Goal: Transaction & Acquisition: Purchase product/service

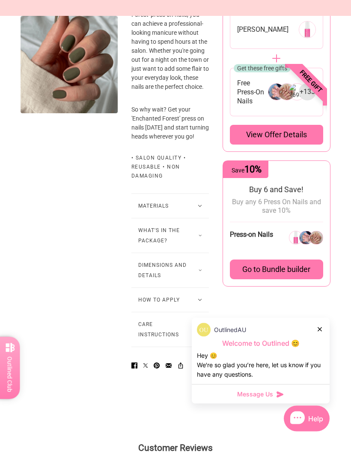
scroll to position [464, 0]
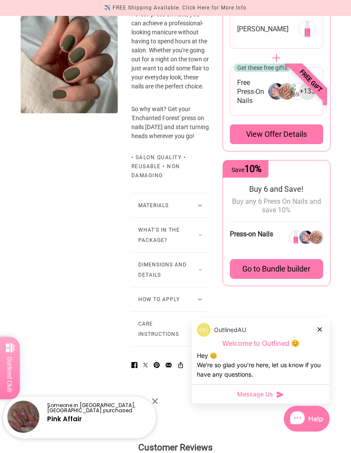
click at [205, 252] on button "What's in the package?" at bounding box center [171, 235] width 78 height 34
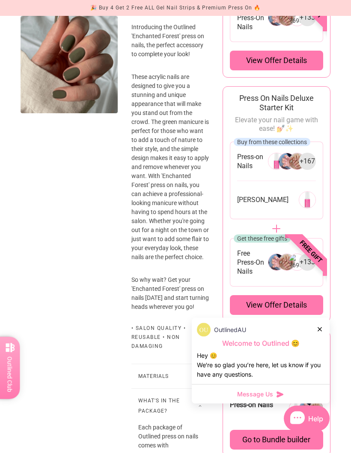
scroll to position [294, 0]
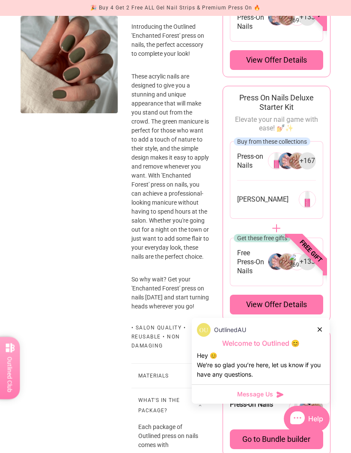
click at [255, 309] on div "View offer details" at bounding box center [276, 304] width 93 height 20
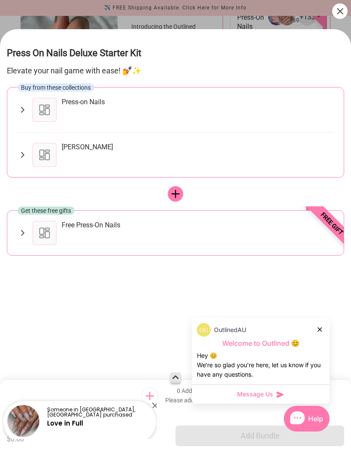
click at [92, 155] on div "[PERSON_NAME]" at bounding box center [198, 155] width 272 height 24
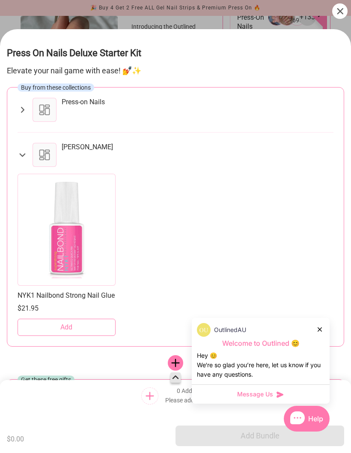
click at [52, 336] on button "Add" at bounding box center [67, 326] width 98 height 17
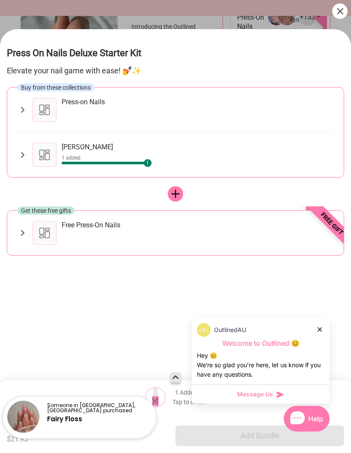
click at [86, 113] on div "Press-on Nails" at bounding box center [198, 110] width 272 height 24
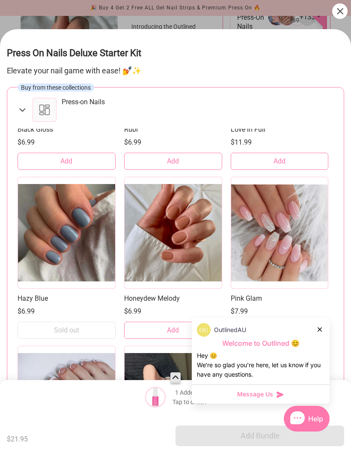
scroll to position [1797, 0]
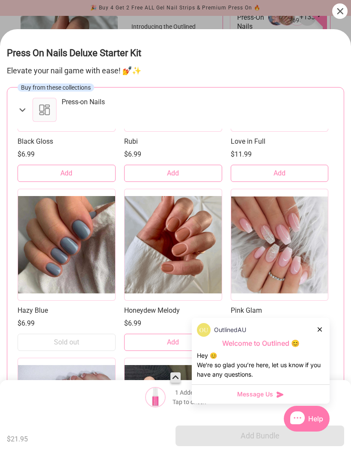
click at [43, 261] on div at bounding box center [67, 245] width 98 height 112
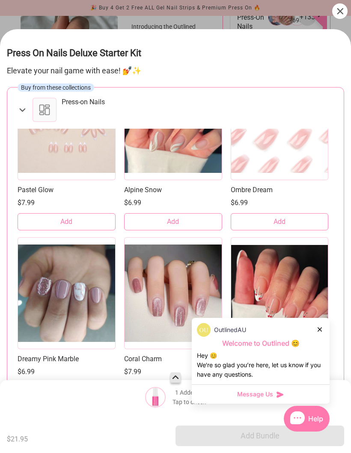
click at [22, 102] on div "Press-on Nails" at bounding box center [176, 110] width 316 height 24
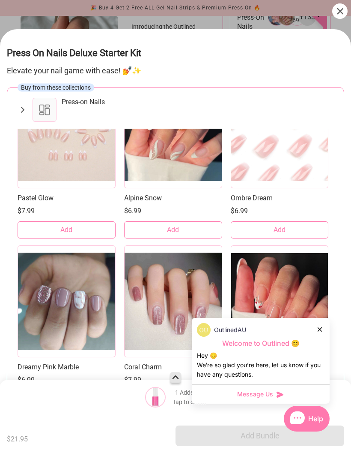
scroll to position [1226, 0]
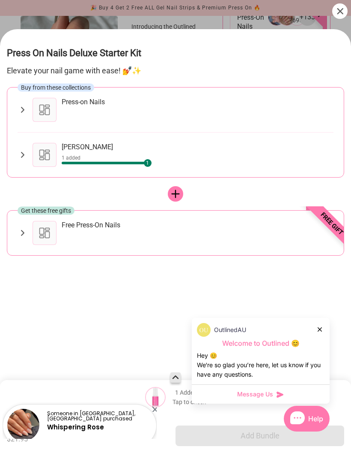
click at [23, 226] on div "Free Press-On Nails" at bounding box center [176, 233] width 316 height 24
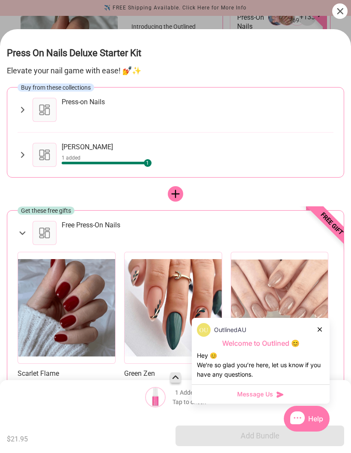
click at [84, 143] on div "[PERSON_NAME]" at bounding box center [87, 147] width 51 height 9
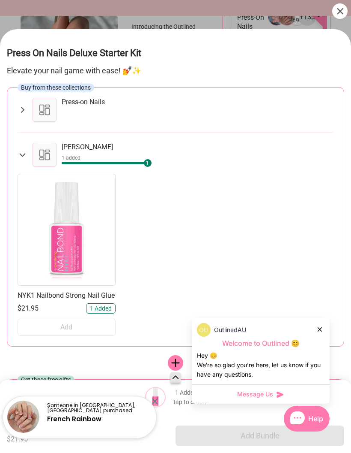
scroll to position [0, 0]
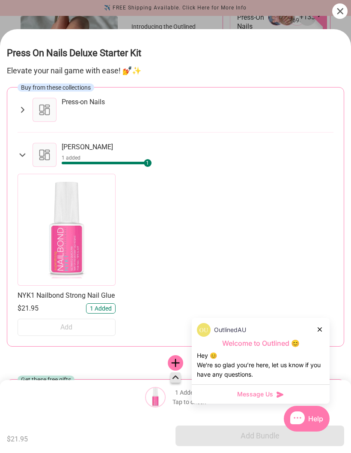
click at [23, 106] on icon at bounding box center [23, 110] width 10 height 10
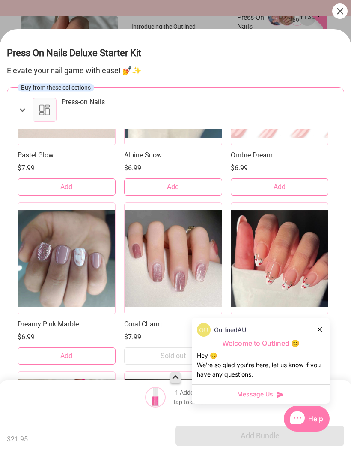
scroll to position [1277, 0]
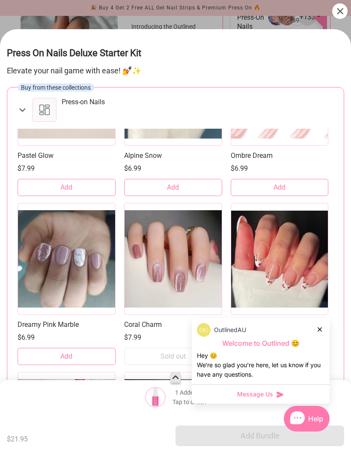
click at [66, 259] on div at bounding box center [67, 259] width 98 height 112
click at [65, 270] on div at bounding box center [67, 259] width 98 height 112
click at [62, 269] on div at bounding box center [67, 259] width 98 height 112
click at [61, 269] on div at bounding box center [67, 259] width 98 height 112
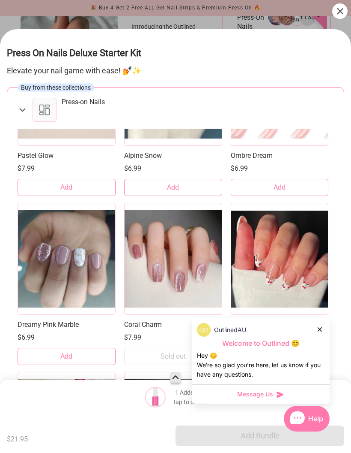
click at [336, 12] on div at bounding box center [340, 10] width 15 height 15
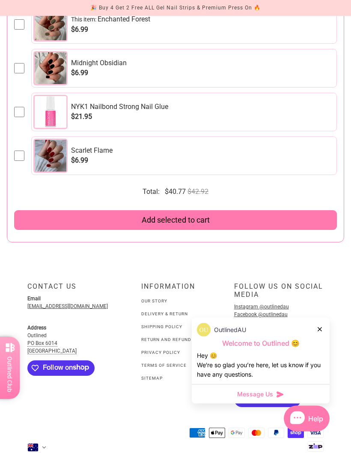
scroll to position [1370, 0]
